Goal: Feedback & Contribution: Contribute content

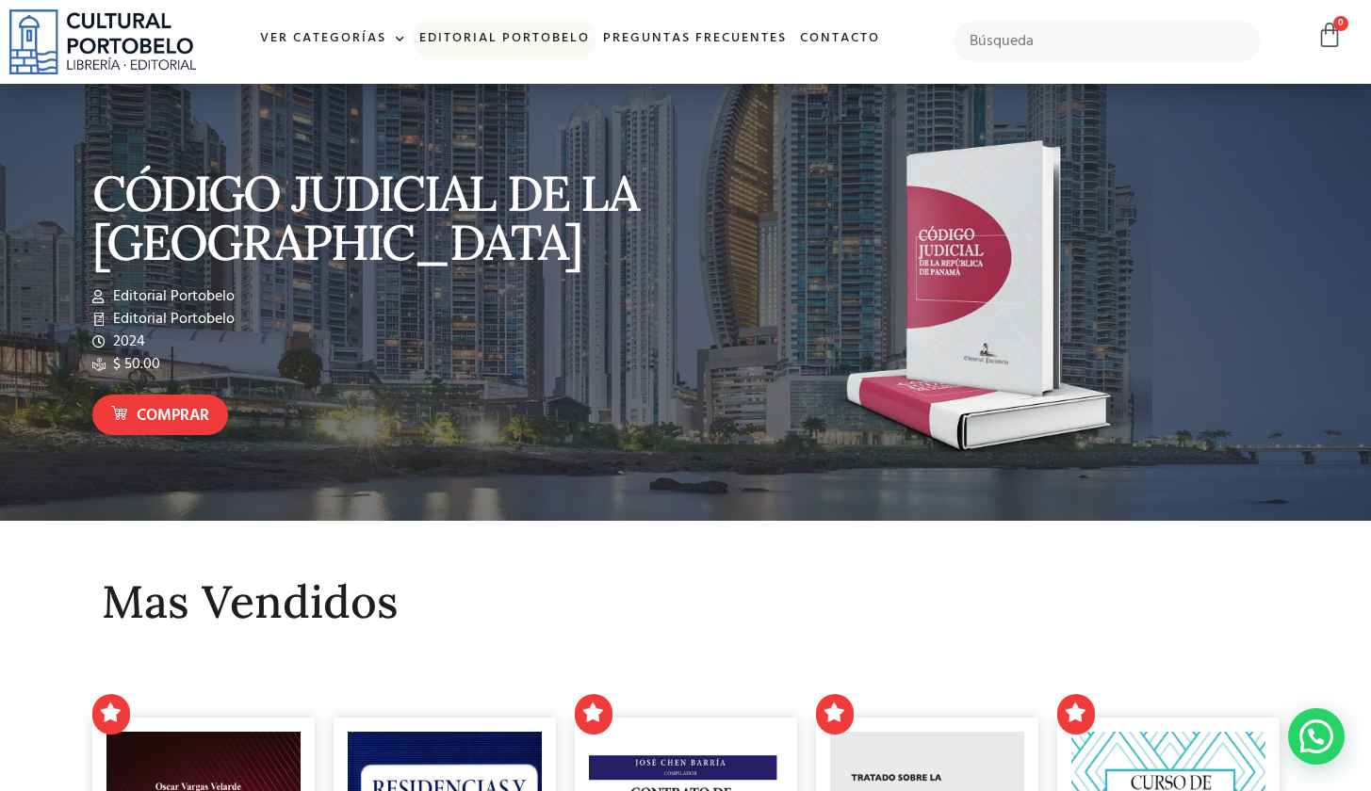
click at [489, 33] on link "Editorial Portobelo" at bounding box center [505, 39] width 184 height 41
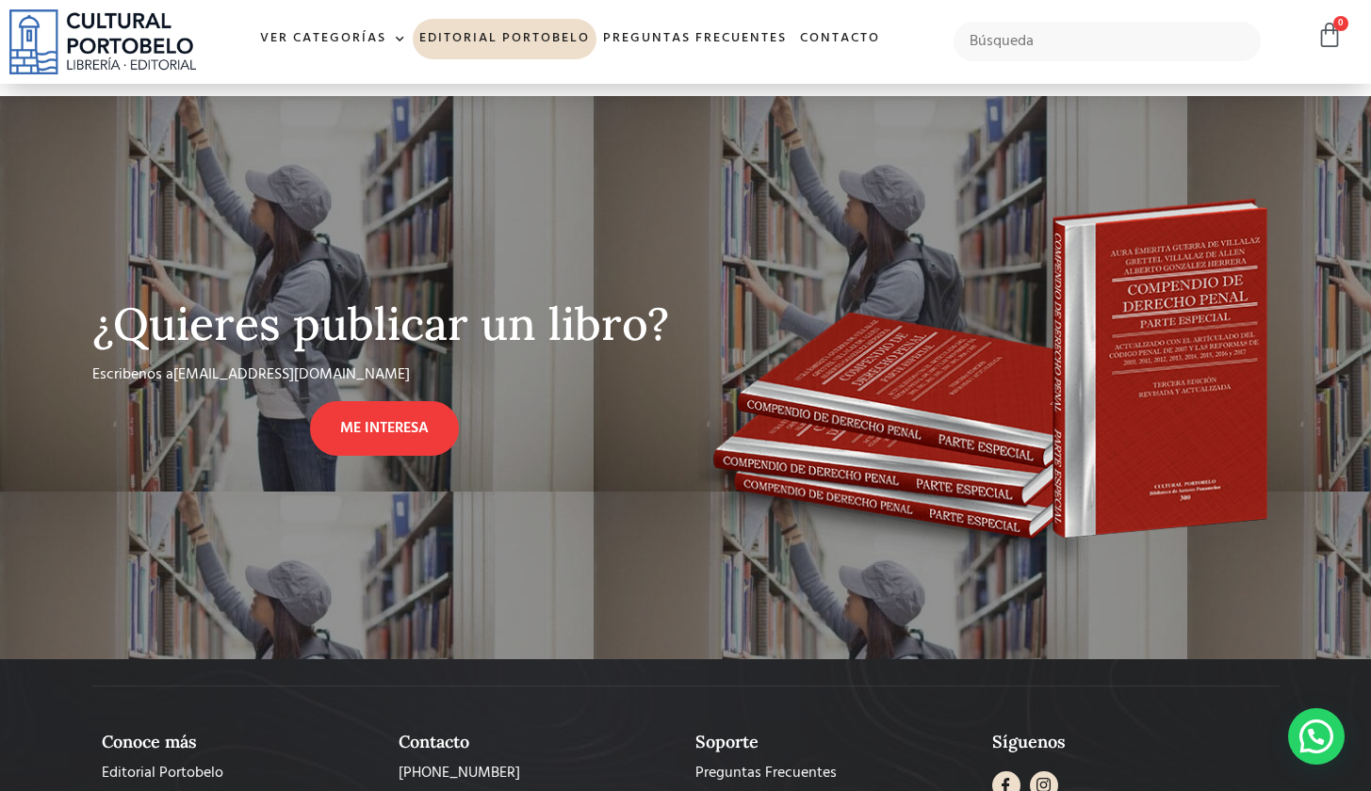
scroll to position [1373, 0]
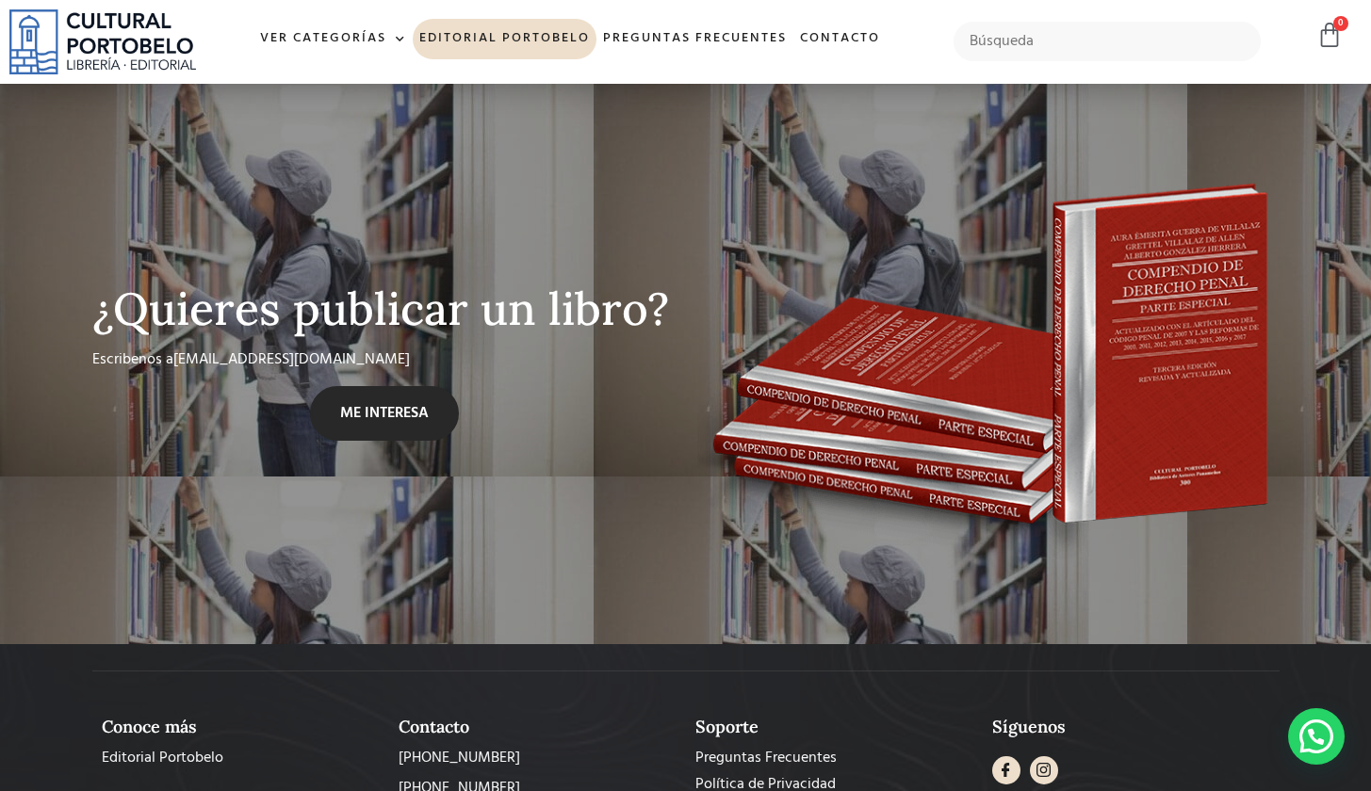
click at [379, 405] on span "ME INTERESA" at bounding box center [384, 413] width 89 height 23
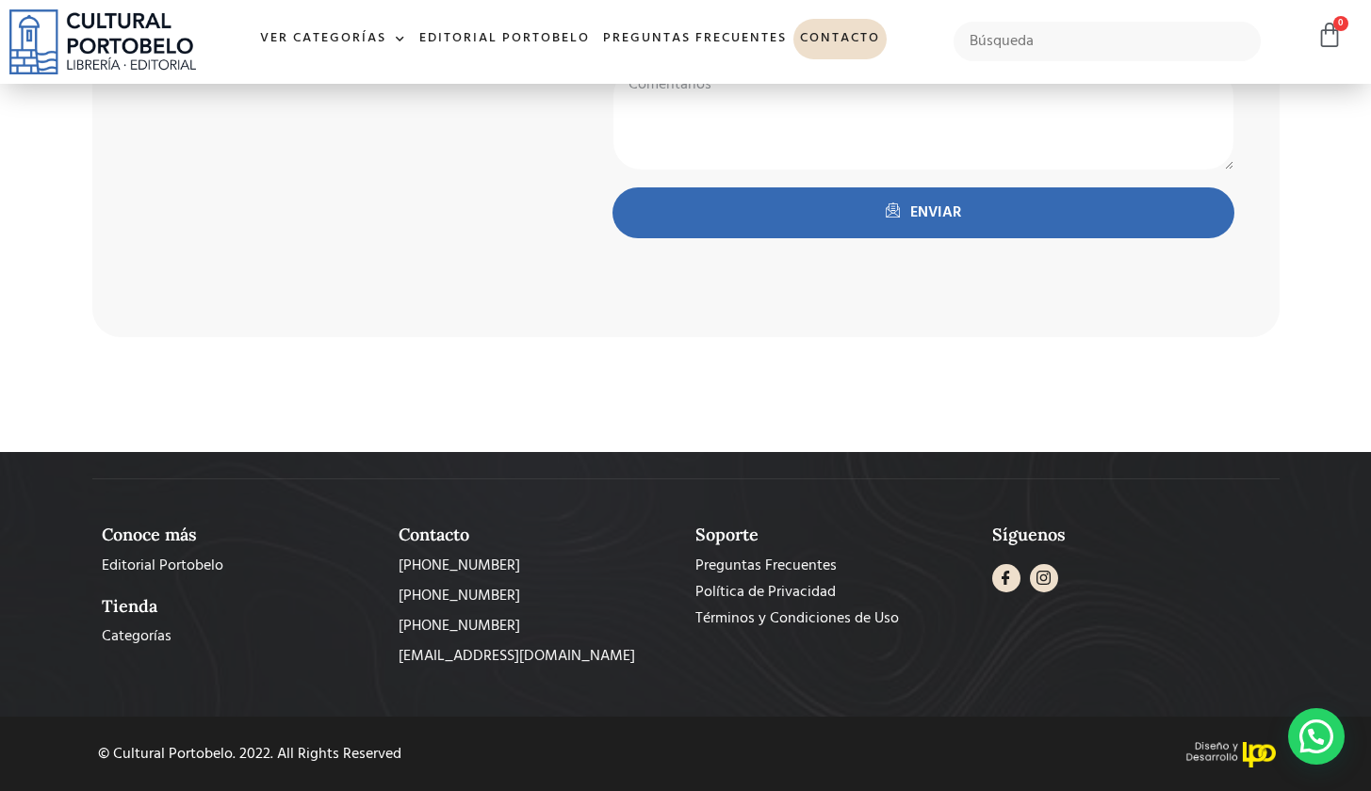
scroll to position [1045, 0]
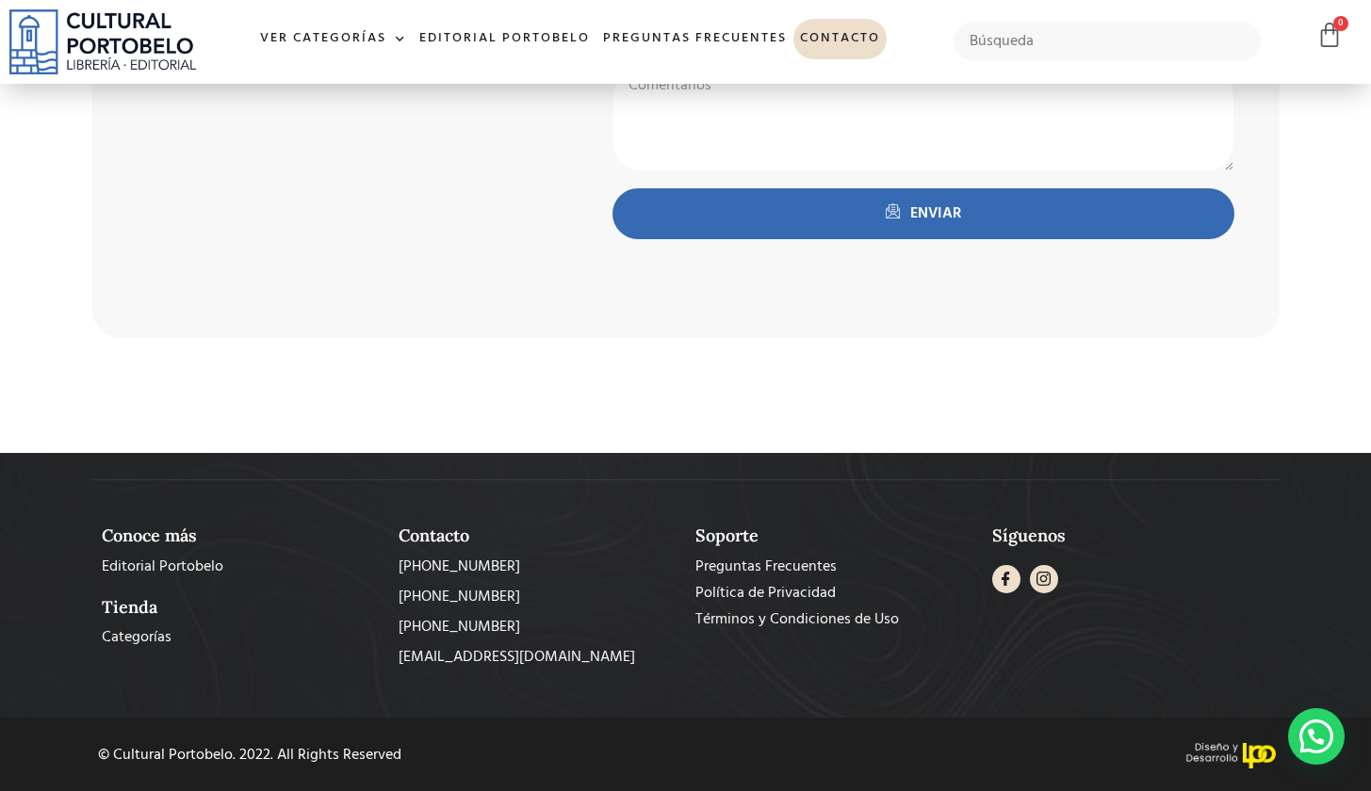
click at [1021, 294] on div "Envíanos tus comentarios Nombre y Apellido: Teléfono: Correo Electrónico: Comen…" at bounding box center [923, 60] width 712 height 556
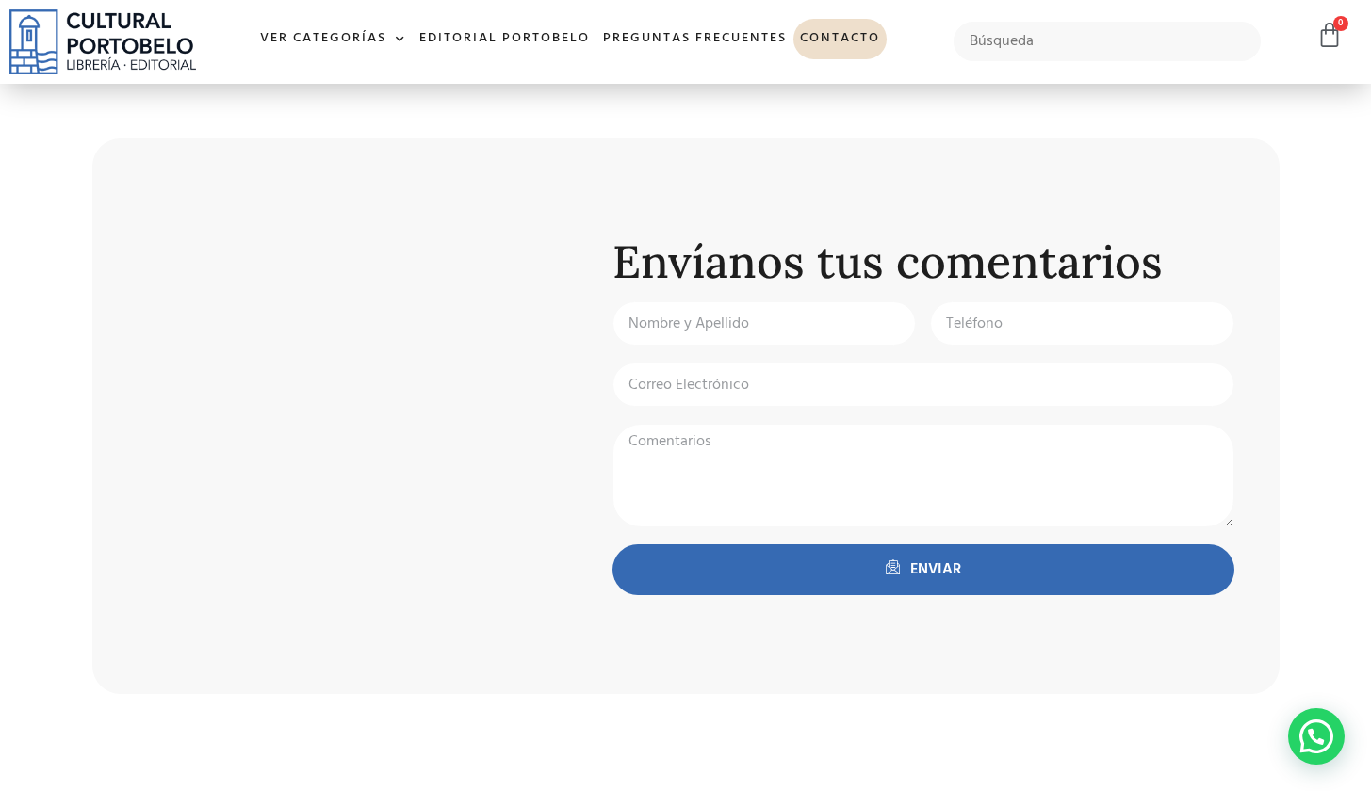
scroll to position [684, 0]
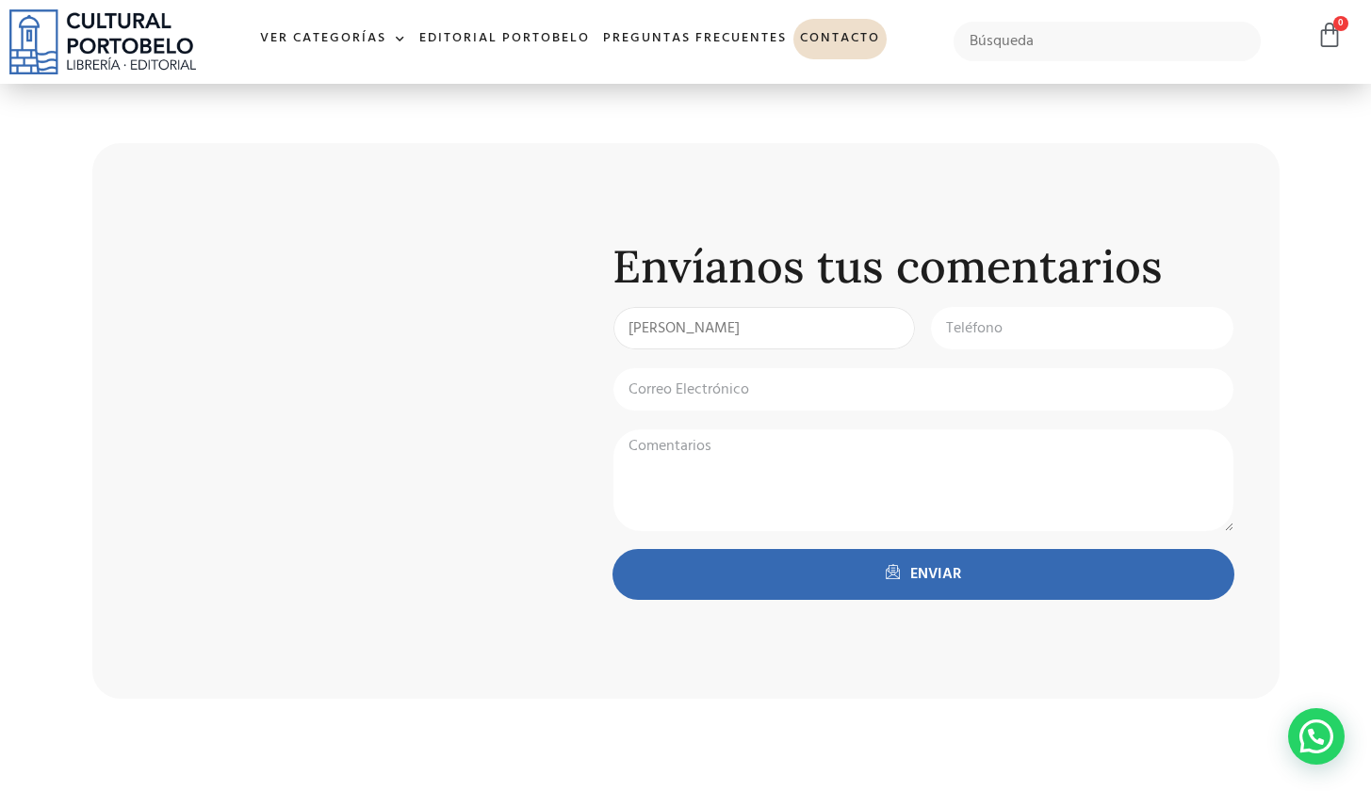
type input "Paul Antonio Córdoba Mendoza"
type input "69241950"
click at [740, 387] on input "paul.cordoba" at bounding box center [923, 389] width 622 height 44
type input "paul.cordoba@up.ac.pa"
click at [710, 447] on textarea "Comentarios:" at bounding box center [923, 481] width 622 height 104
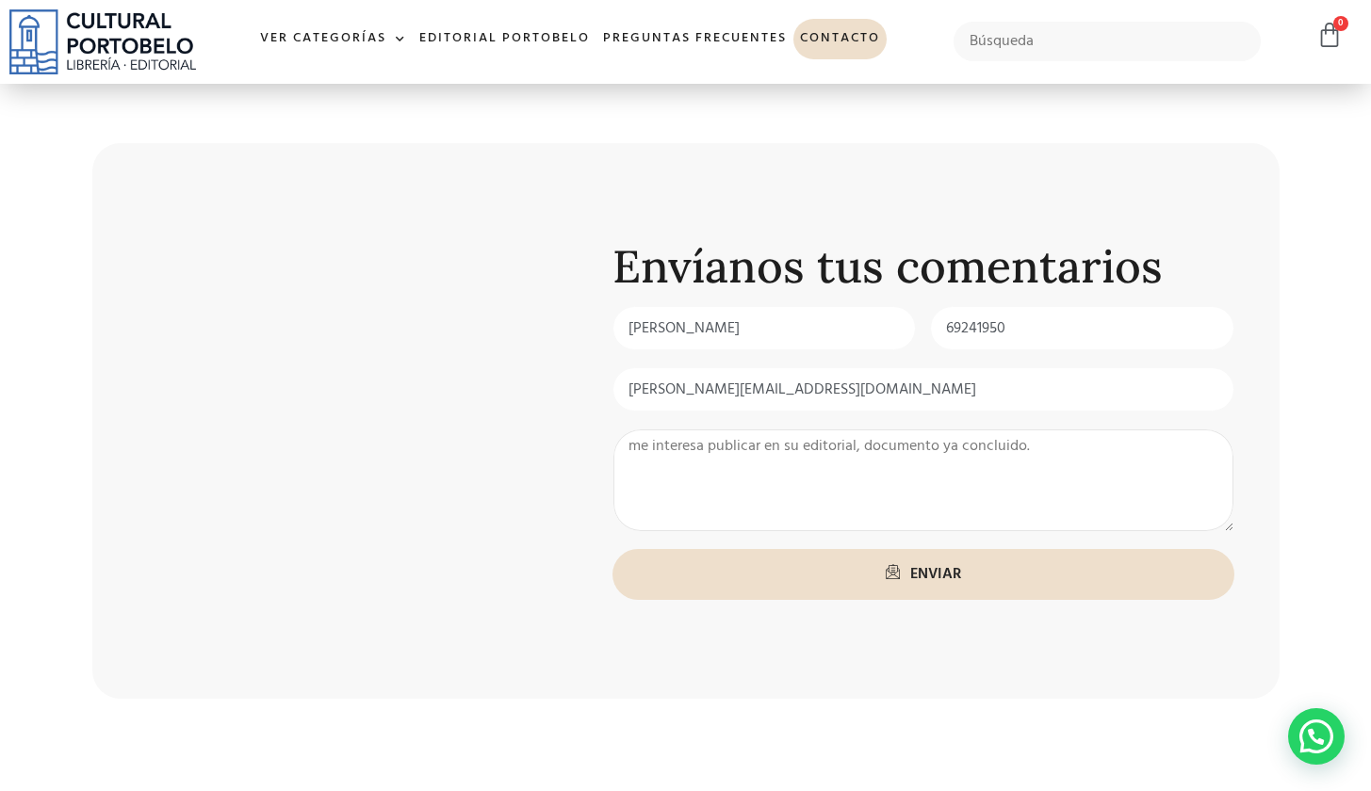
type textarea "me interesa publicar en su editorial, documento ya concluido."
click at [853, 568] on span "ENVIAR" at bounding box center [923, 574] width 565 height 23
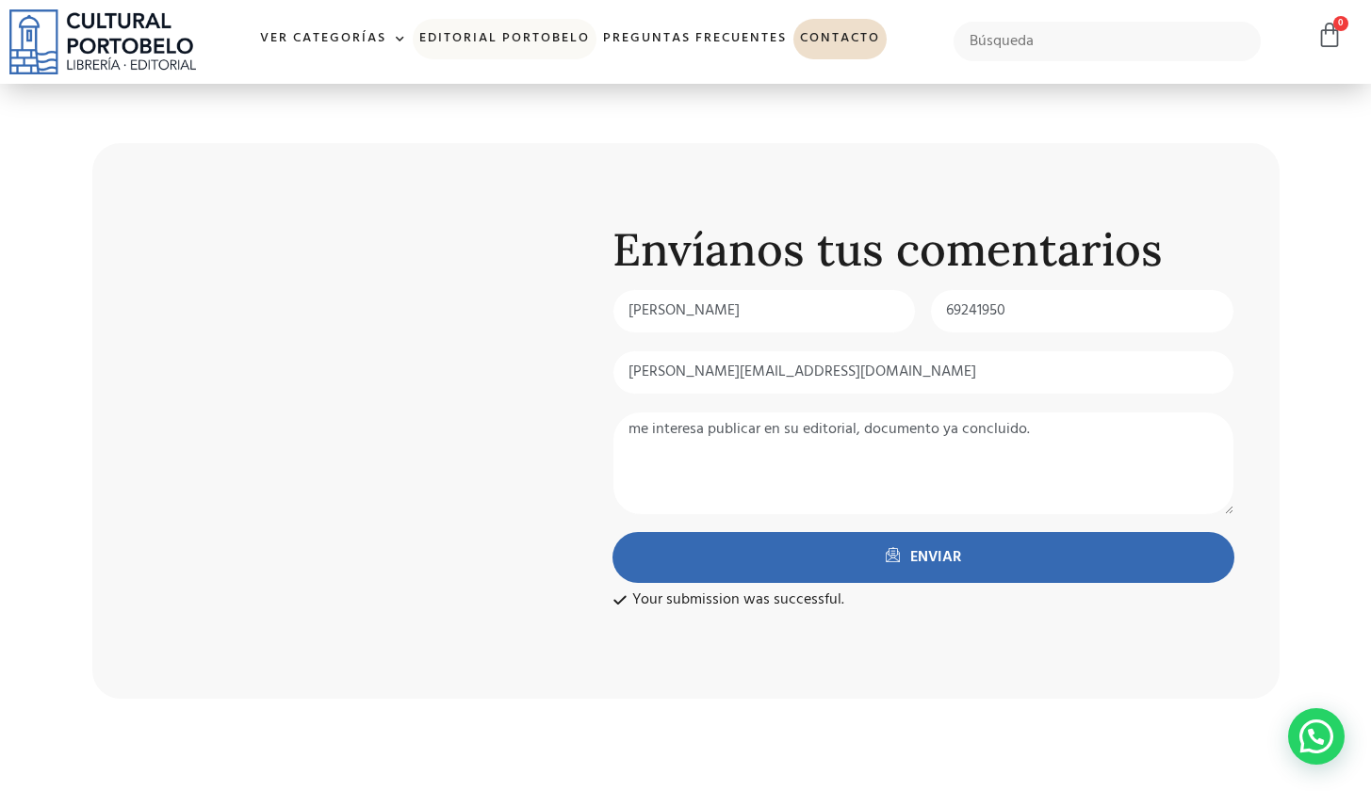
click at [528, 39] on link "Editorial Portobelo" at bounding box center [505, 39] width 184 height 41
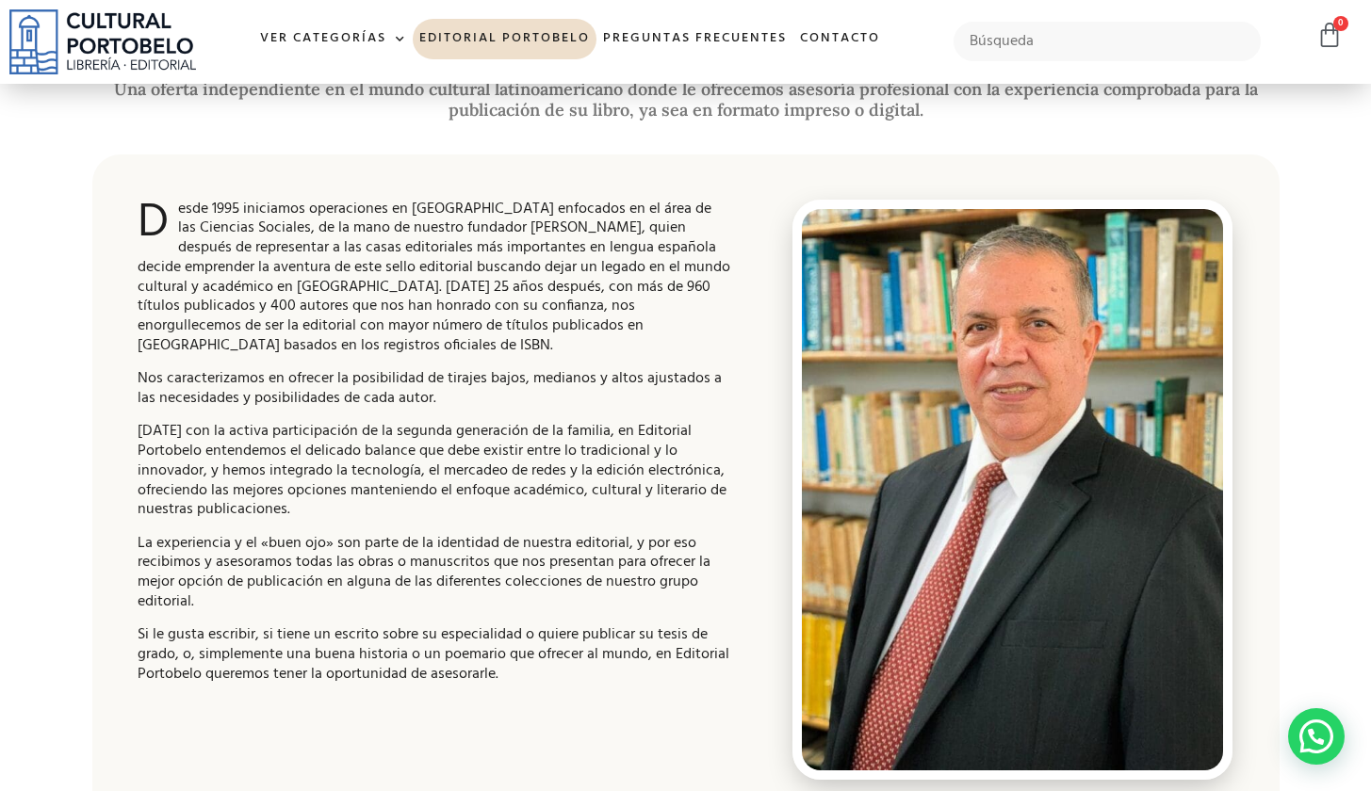
scroll to position [476, 0]
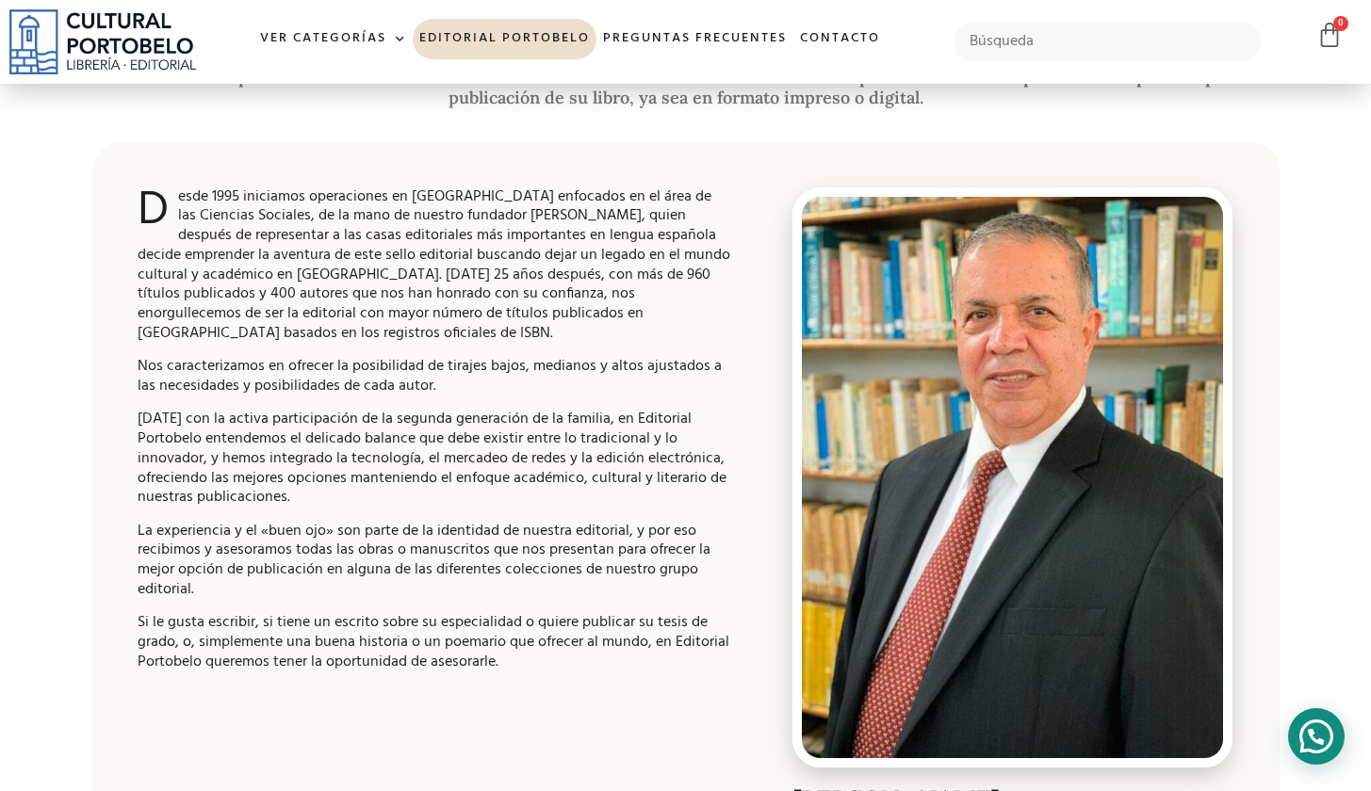
click at [1328, 739] on div at bounding box center [1316, 736] width 57 height 57
click at [439, 526] on p "La experiencia y el «buen ojo» son parte de la identidad de nuestra editorial, …" at bounding box center [435, 561] width 594 height 78
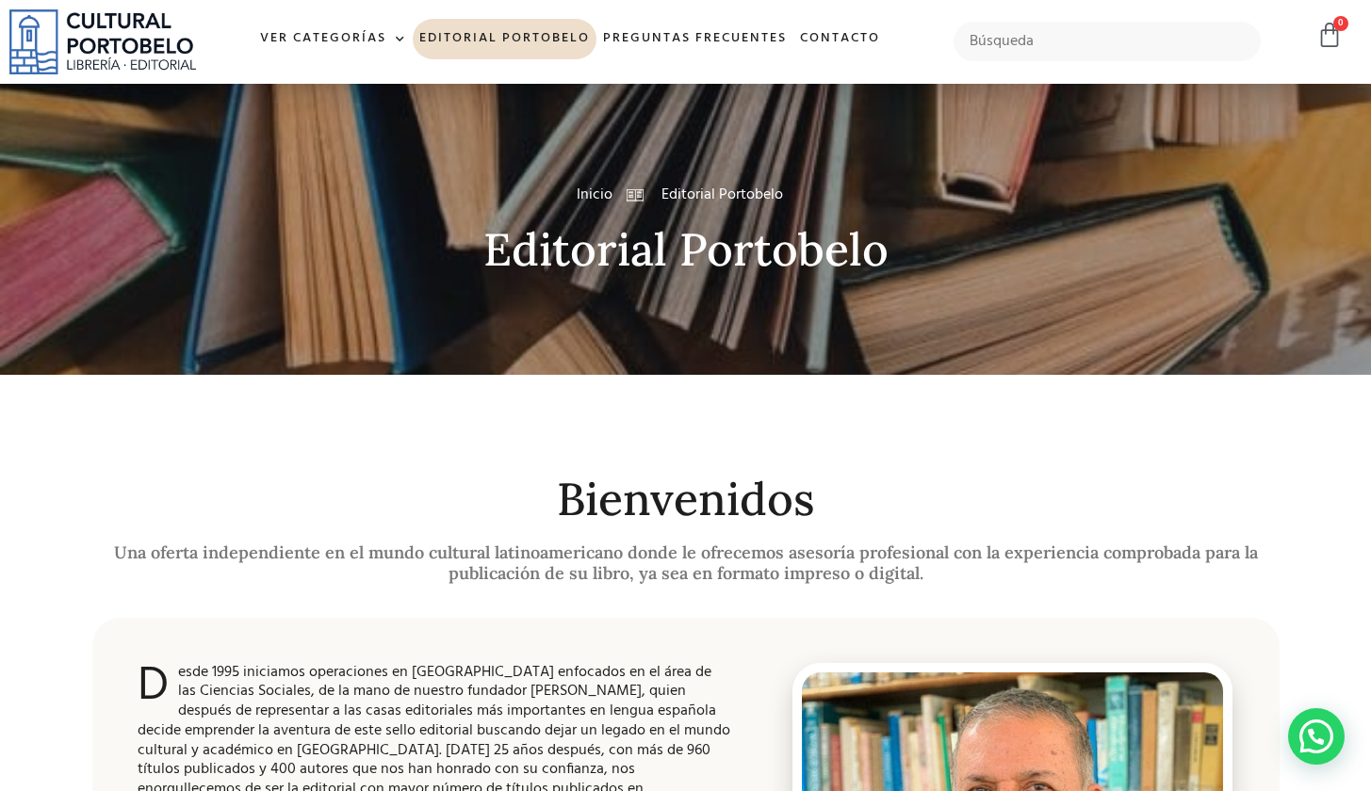
scroll to position [0, 0]
drag, startPoint x: 703, startPoint y: 190, endPoint x: 658, endPoint y: 190, distance: 44.3
click at [659, 190] on span "Editorial Portobelo" at bounding box center [720, 195] width 126 height 23
click at [625, 202] on icon at bounding box center [635, 195] width 22 height 17
click at [639, 195] on icon at bounding box center [635, 195] width 22 height 17
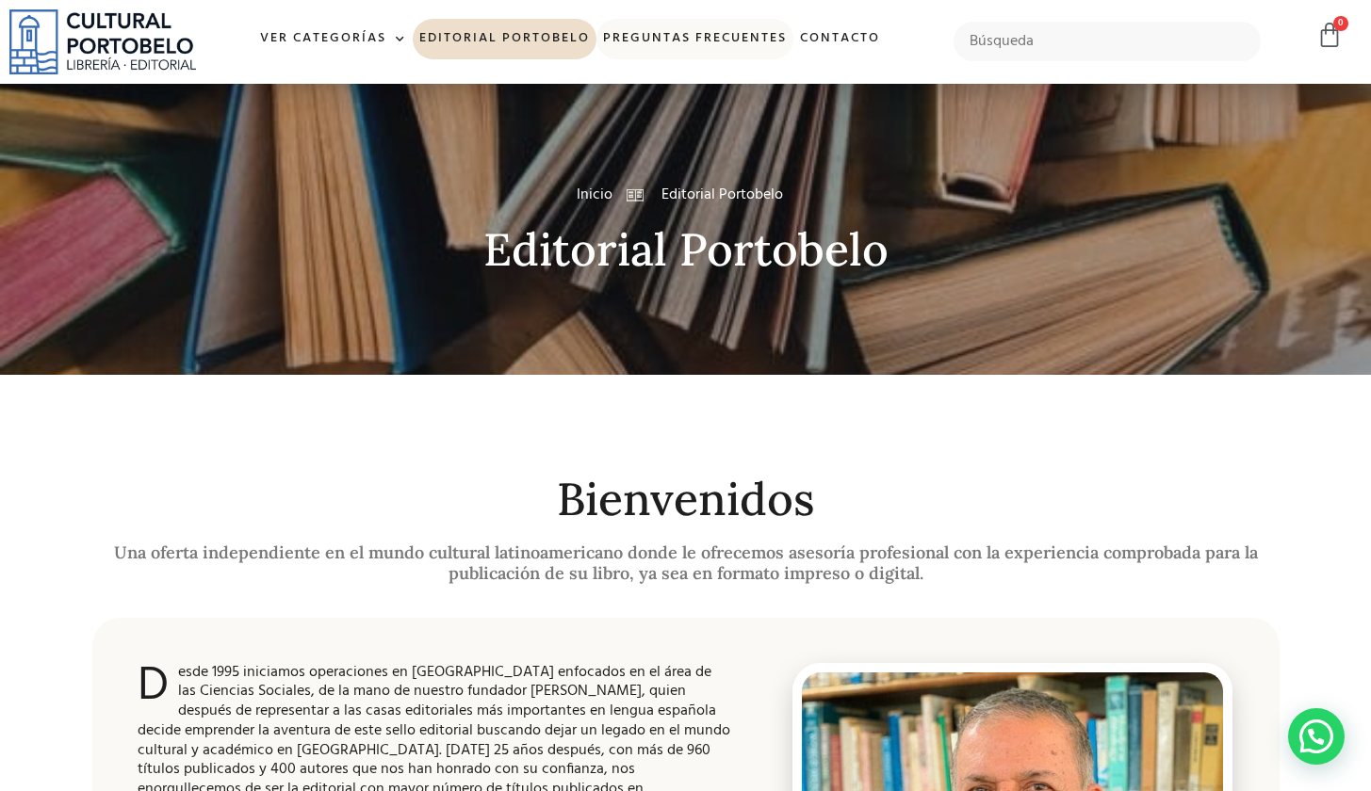
click at [653, 34] on link "Preguntas frecuentes" at bounding box center [694, 39] width 197 height 41
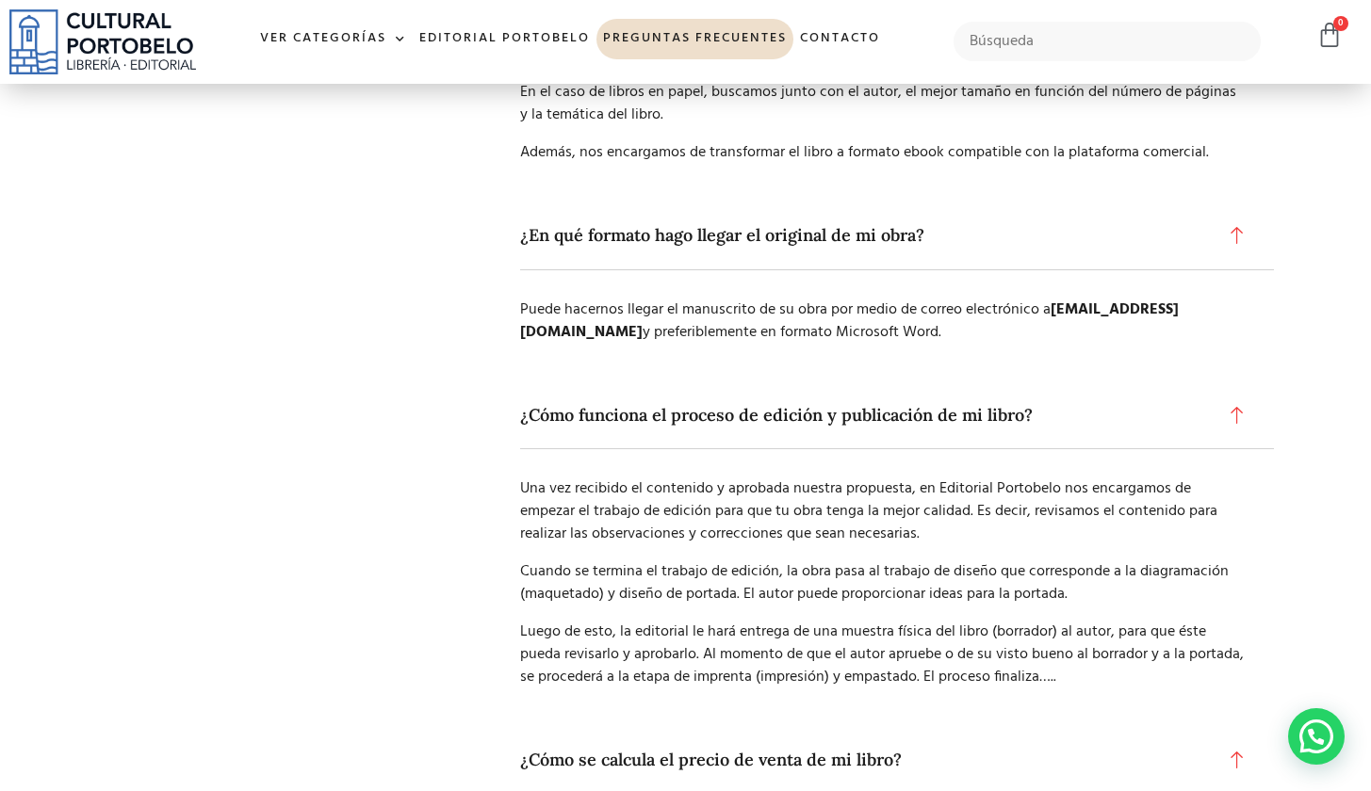
scroll to position [999, 0]
drag, startPoint x: 527, startPoint y: 327, endPoint x: 728, endPoint y: 340, distance: 202.0
click at [728, 340] on p "Puede hacernos llegar el manuscrito de su obra por medio de correo electrónico …" at bounding box center [882, 320] width 725 height 45
copy p "[EMAIL_ADDRESS][DOMAIN_NAME]"
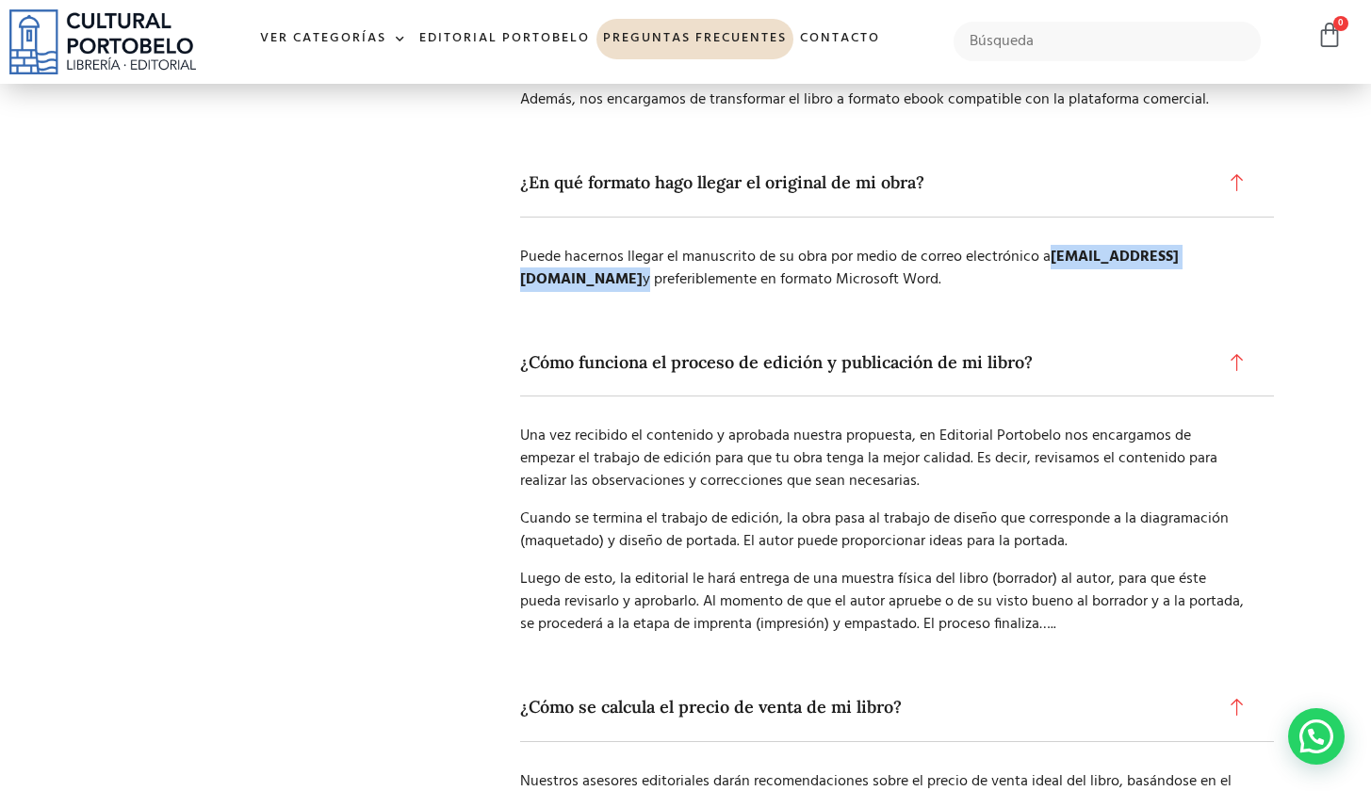
scroll to position [1048, 0]
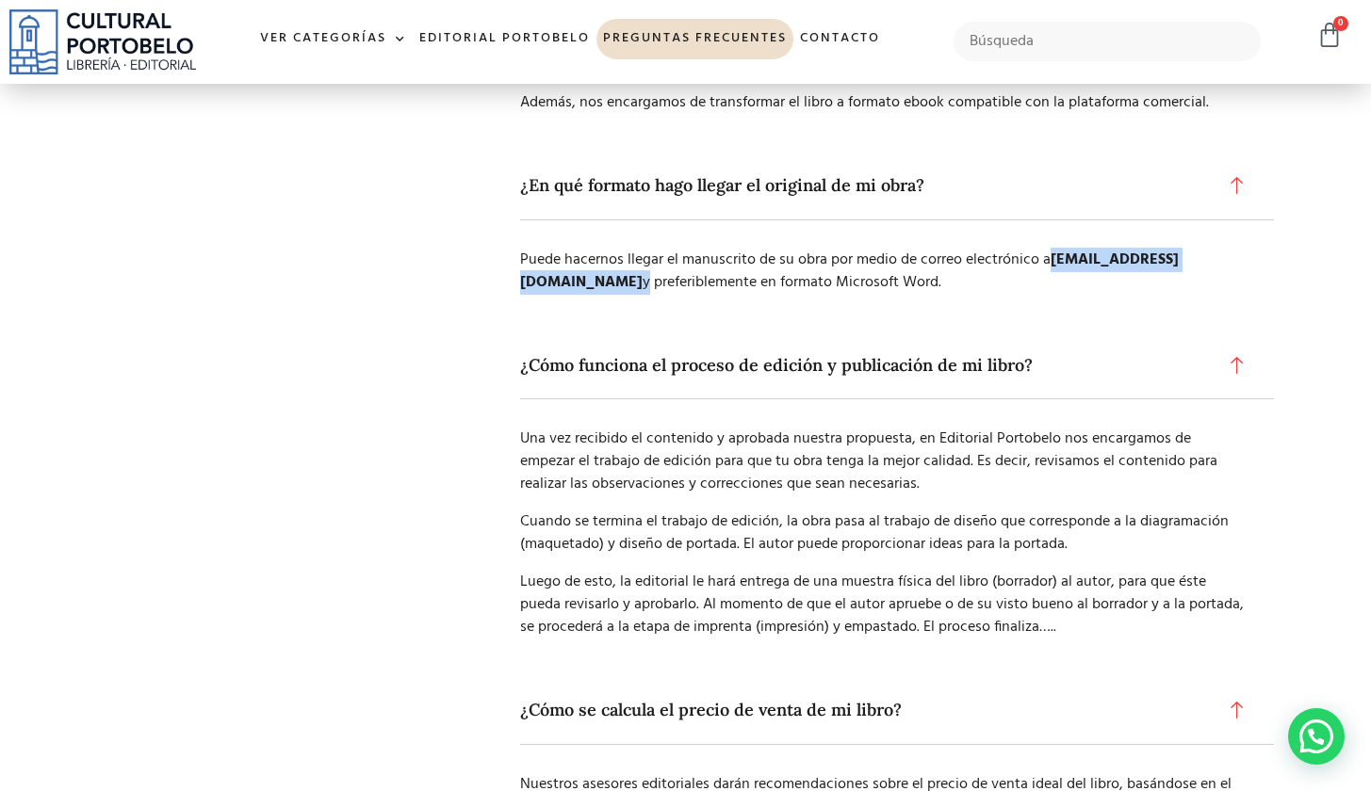
copy p "[EMAIL_ADDRESS][DOMAIN_NAME]"
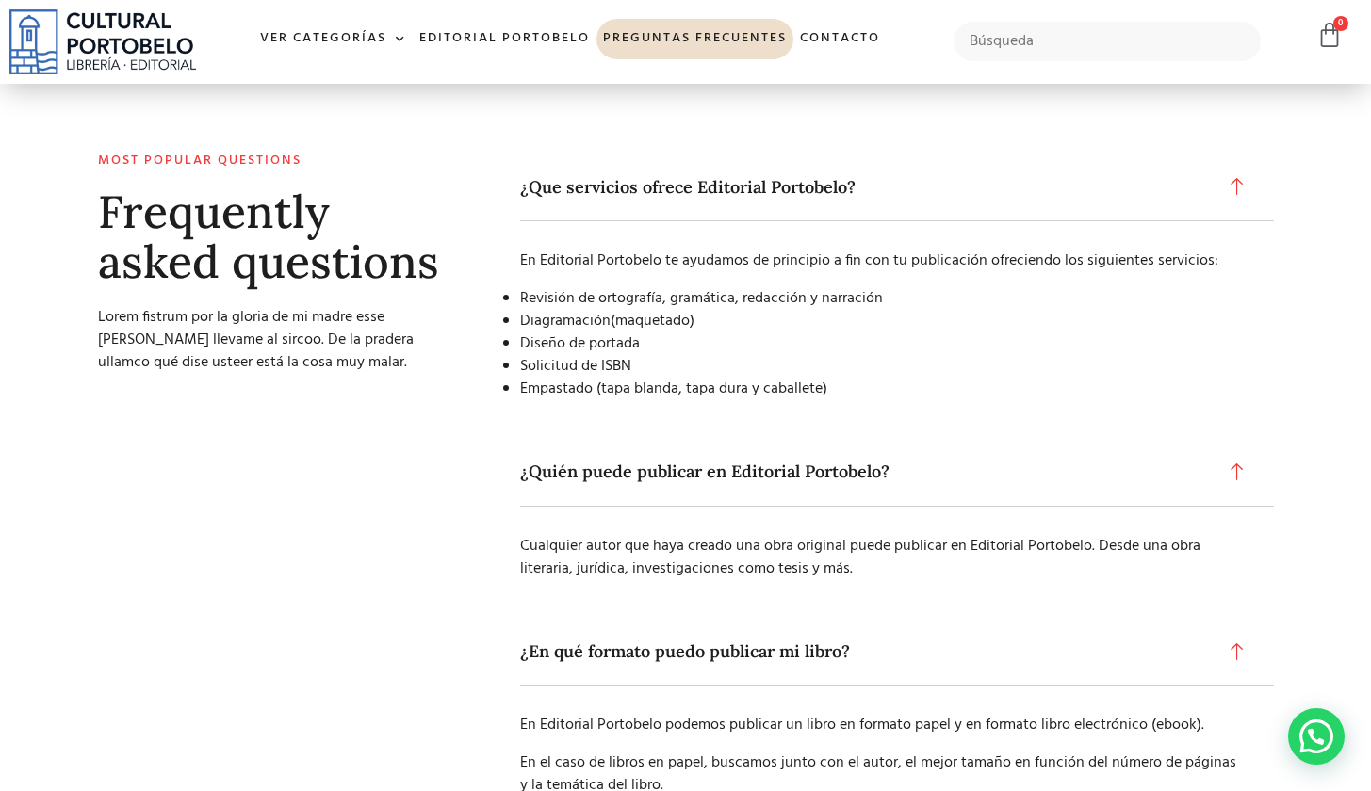
scroll to position [285, 0]
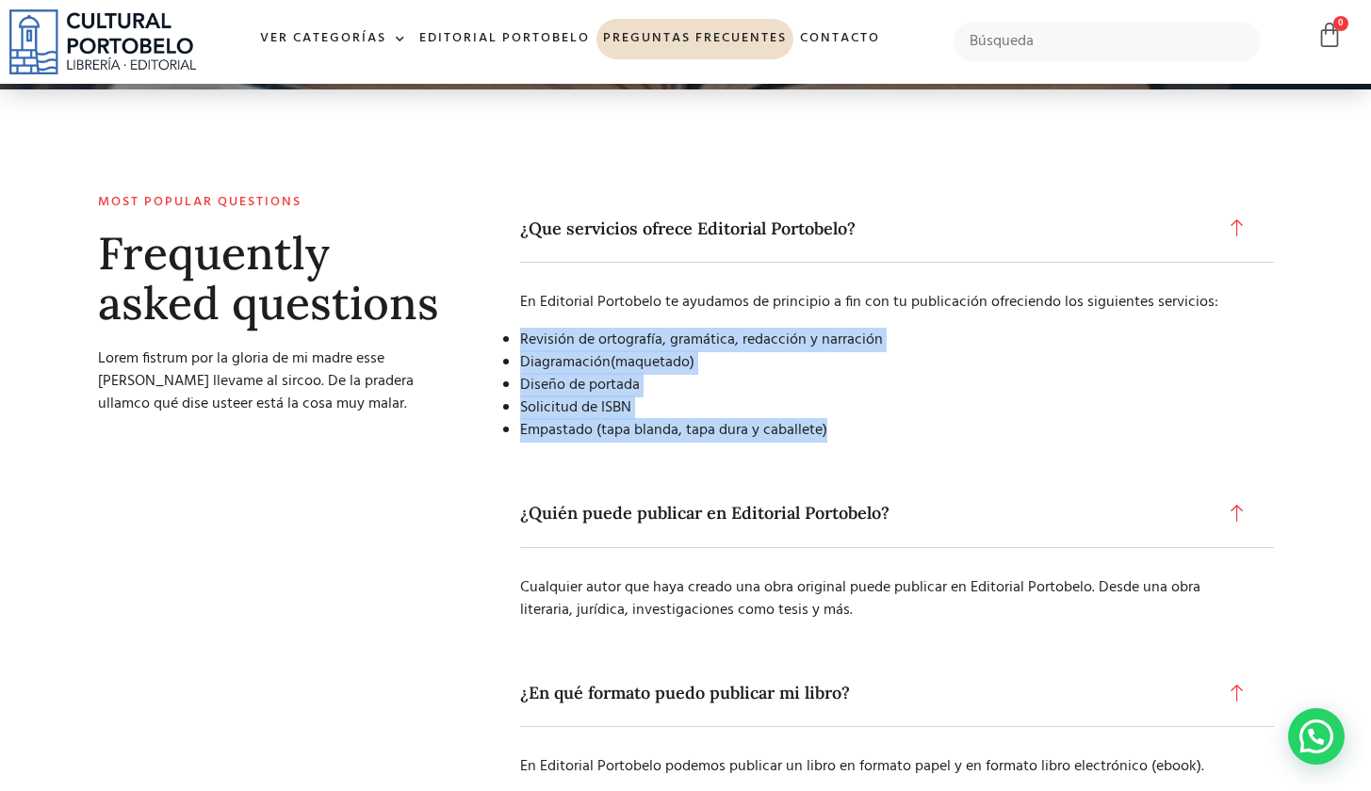
drag, startPoint x: 862, startPoint y: 430, endPoint x: 513, endPoint y: 338, distance: 360.3
copy ul "Revisión de ortografía, gramática, redacción y narración Diagramación(maquetado…"
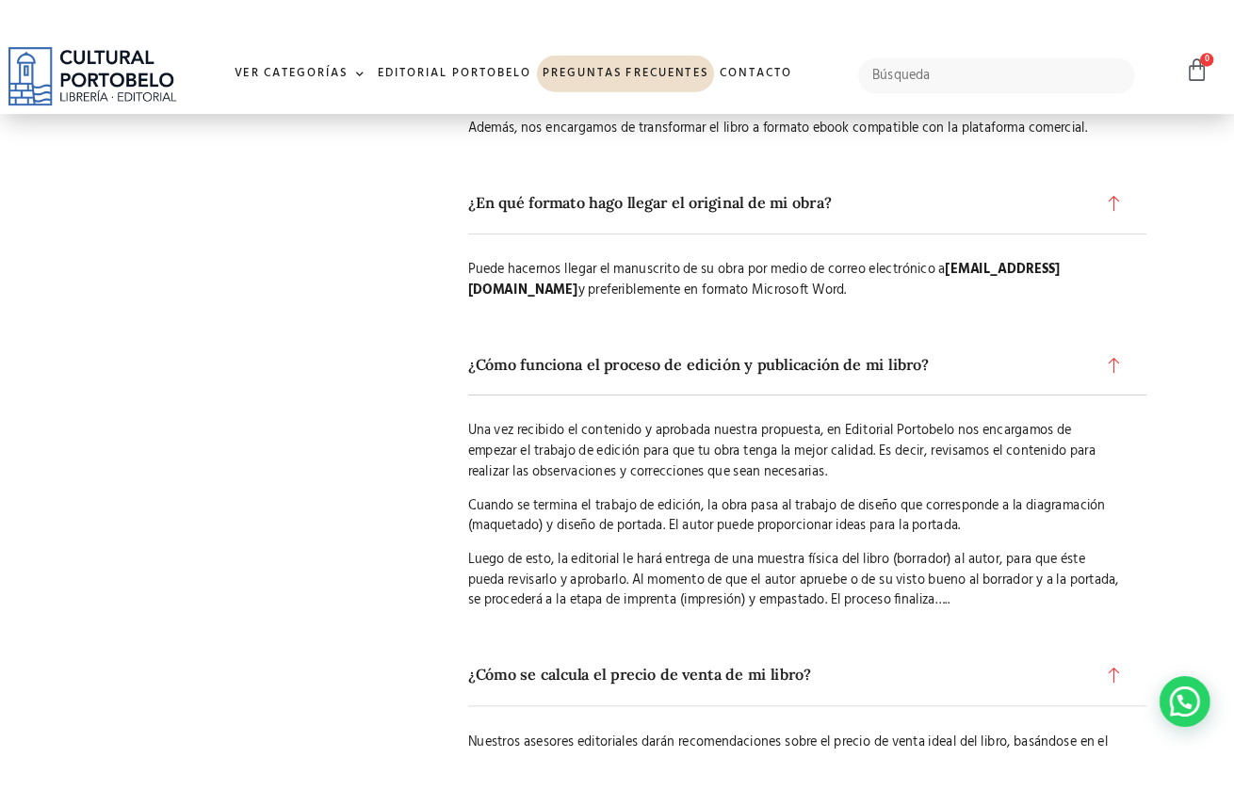
scroll to position [1156, 0]
